Goal: Information Seeking & Learning: Learn about a topic

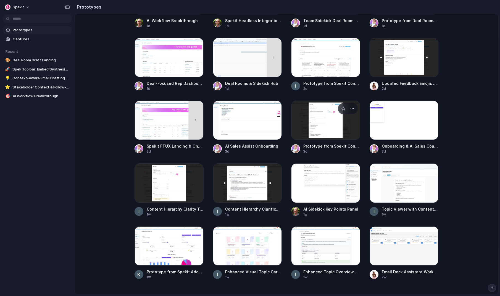
scroll to position [189, 0]
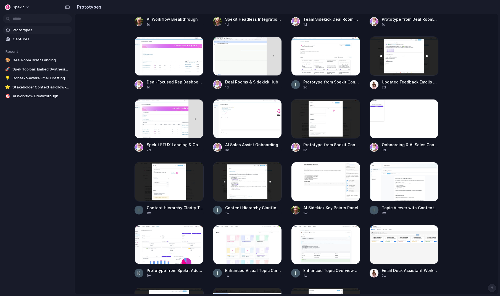
click at [2, 175] on div "Spekit Prototypes Captures Recent 🎨 Deal Room Draft Landing 🚀 Spek Toolbar: Emb…" at bounding box center [37, 148] width 75 height 296
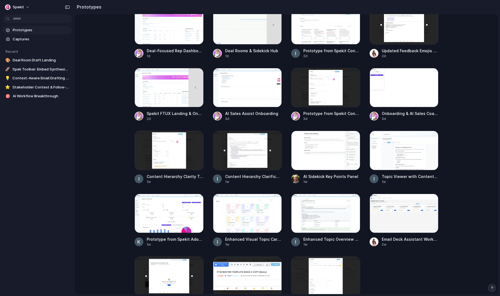
scroll to position [236, 0]
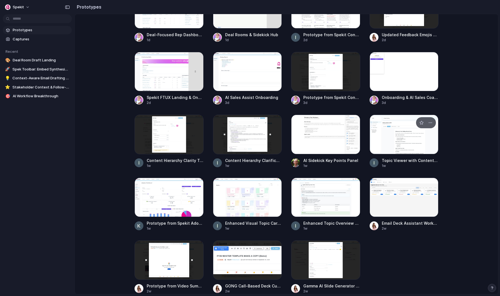
click at [401, 133] on div at bounding box center [404, 134] width 69 height 39
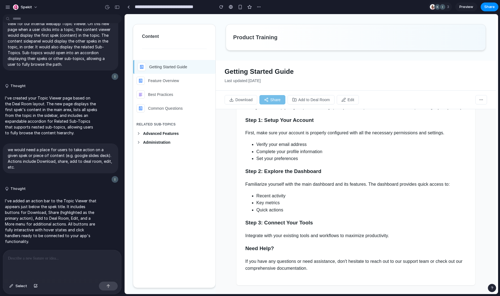
scroll to position [4, 0]
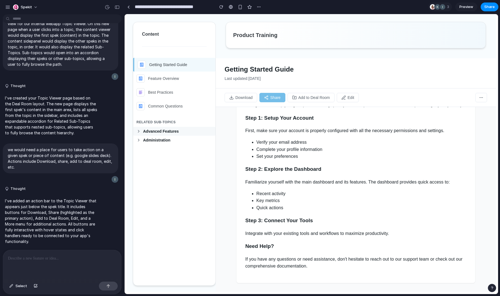
click at [148, 134] on button "Advanced Features" at bounding box center [174, 131] width 82 height 9
click at [145, 169] on span "Administration" at bounding box center [177, 169] width 69 height 4
click at [156, 207] on span "Permissions" at bounding box center [180, 206] width 65 height 4
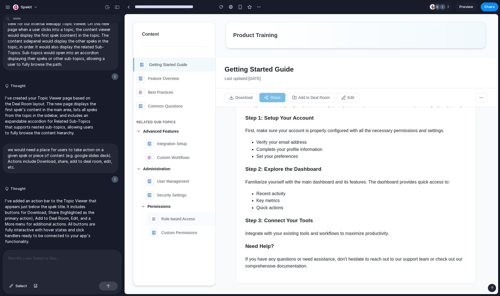
click at [161, 221] on div "Role-based Access" at bounding box center [181, 219] width 62 height 8
click at [151, 122] on div "Related Sub-Topics" at bounding box center [174, 121] width 82 height 9
click at [150, 130] on span "Advanced Features" at bounding box center [177, 131] width 69 height 4
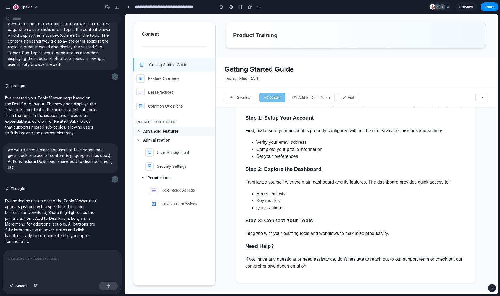
click at [150, 130] on span "Advanced Features" at bounding box center [177, 131] width 69 height 4
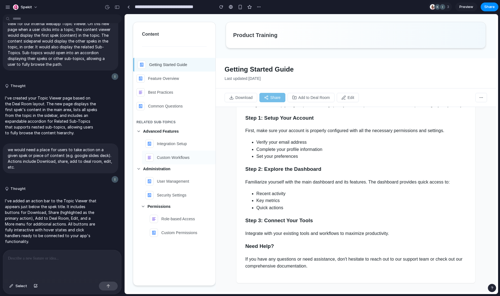
click at [144, 160] on li "Custom Workflows" at bounding box center [179, 158] width 74 height 14
click at [143, 166] on button "Administration" at bounding box center [174, 168] width 82 height 9
click at [152, 207] on span "Permissions" at bounding box center [180, 206] width 65 height 4
